Goal: Entertainment & Leisure: Consume media (video, audio)

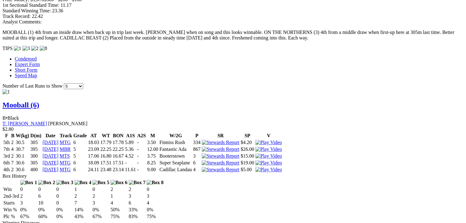
scroll to position [555, 0]
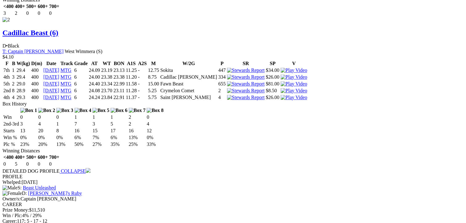
scroll to position [925, 0]
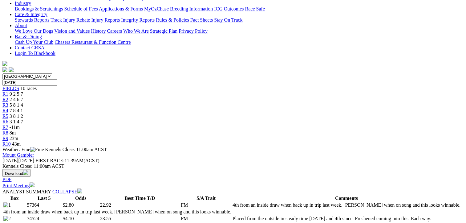
scroll to position [31, 0]
